Goal: Navigation & Orientation: Find specific page/section

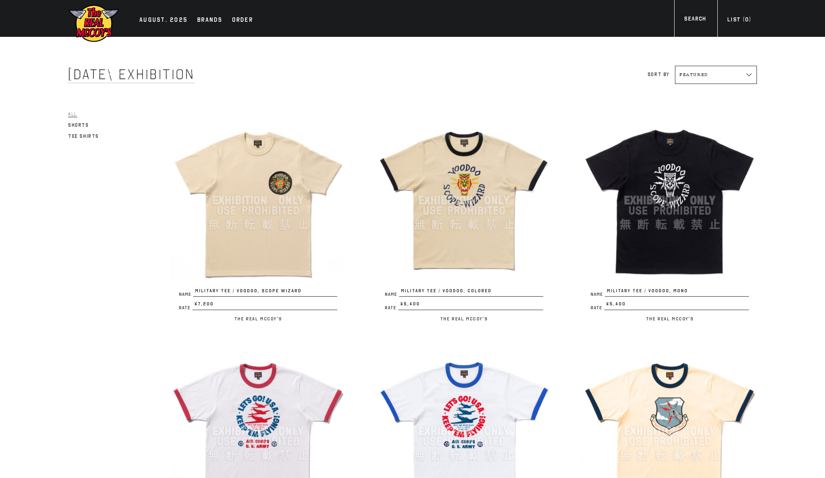
click at [94, 17] on img at bounding box center [93, 23] width 51 height 39
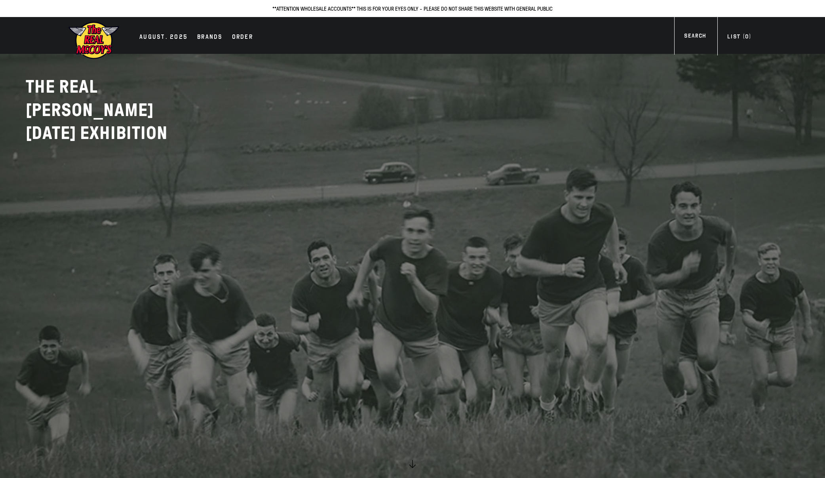
click at [97, 39] on img at bounding box center [93, 40] width 51 height 39
click at [171, 39] on div "AUGUST. 2025" at bounding box center [163, 37] width 48 height 11
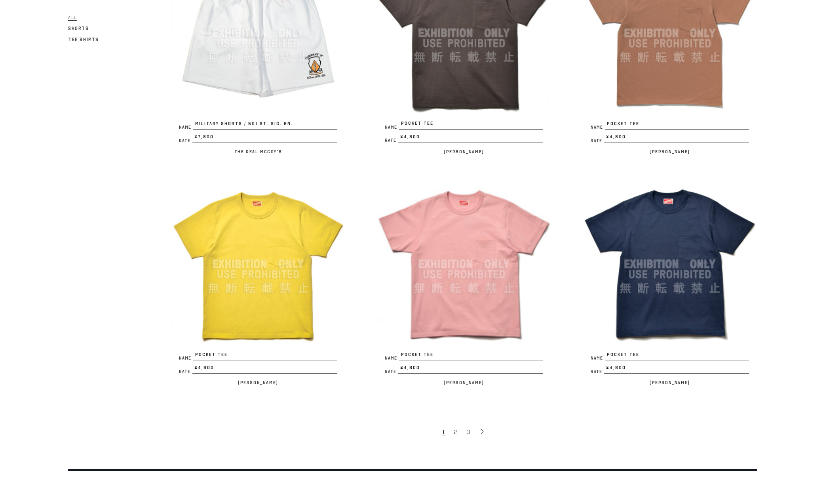
scroll to position [1538, 0]
